Goal: Obtain resource: Download file/media

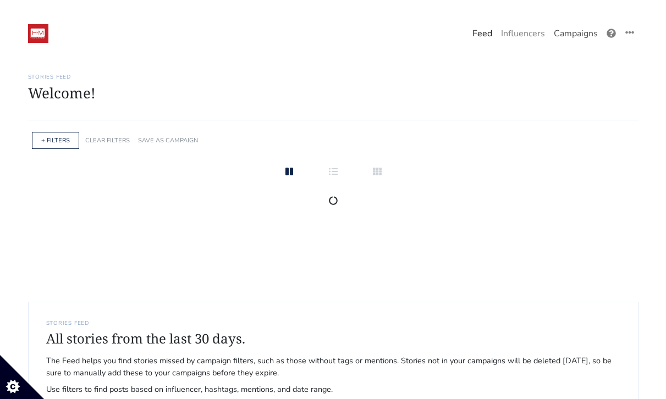
click at [571, 39] on link "Campaigns" at bounding box center [575, 34] width 53 height 22
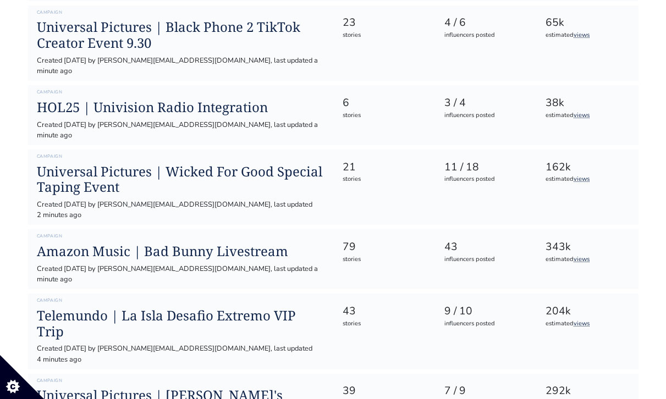
scroll to position [522, 0]
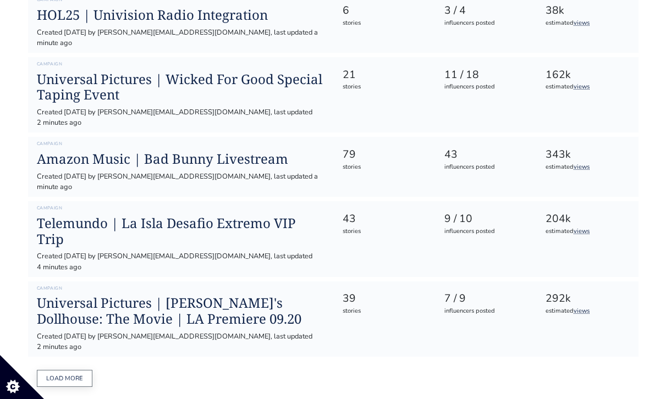
click at [75, 370] on button "Load more" at bounding box center [65, 378] width 56 height 17
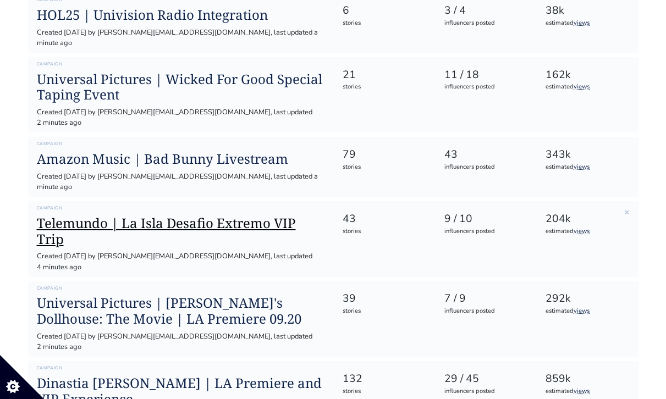
click at [153, 216] on h1 "Telemundo | La Isla Desafio Extremo VIP Trip" at bounding box center [181, 232] width 288 height 32
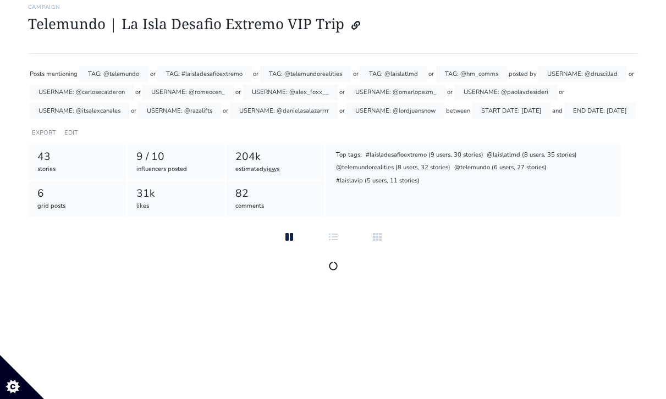
scroll to position [91, 0]
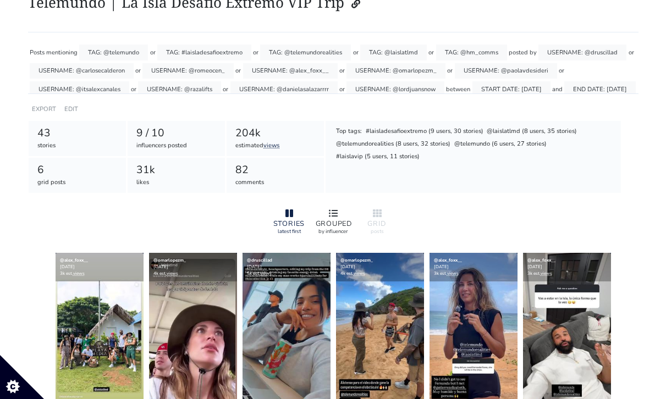
click at [337, 212] on div at bounding box center [333, 213] width 35 height 13
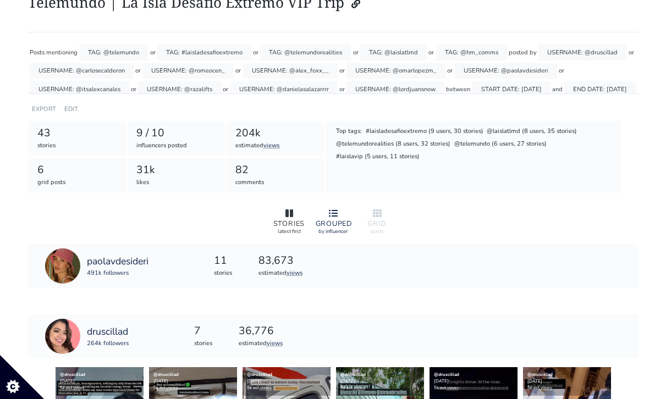
click at [285, 218] on div at bounding box center [289, 213] width 35 height 13
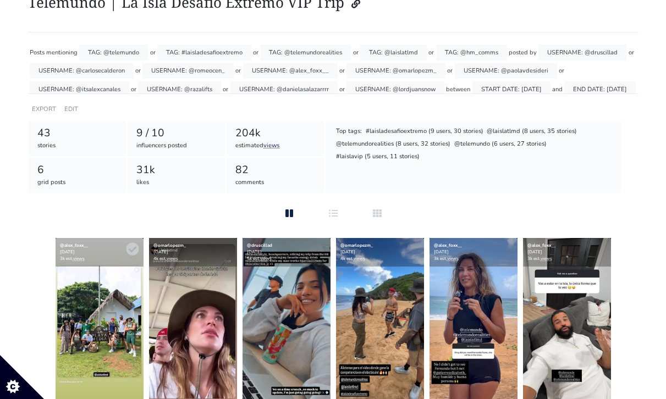
click at [81, 331] on img at bounding box center [100, 321] width 88 height 167
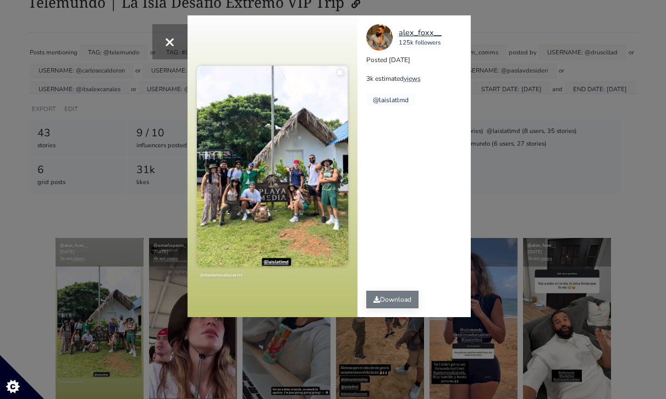
click at [395, 301] on link "Download" at bounding box center [392, 300] width 52 height 18
click at [624, 162] on div "× alex_foxx__ 125k followers Posted [DATE] 3k estimated views @laislatlmd" at bounding box center [333, 199] width 666 height 399
